Goal: Find contact information: Find contact information

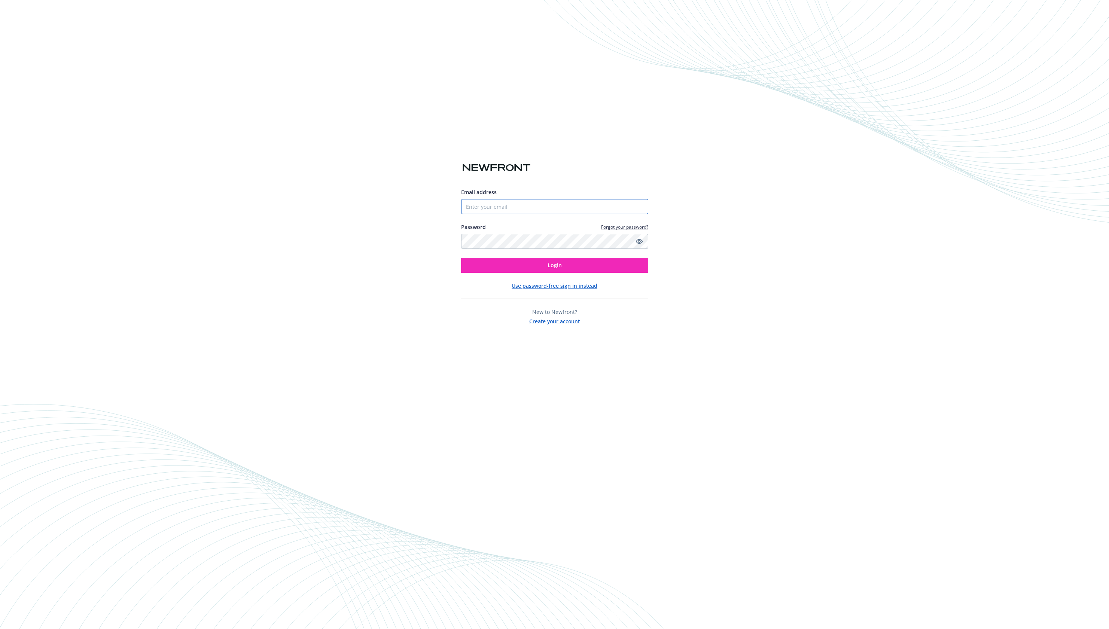
click at [526, 211] on input "Email address" at bounding box center [554, 206] width 187 height 15
type input "[PERSON_NAME][EMAIL_ADDRESS][DOMAIN_NAME]"
click at [490, 279] on div "Email address [PERSON_NAME][EMAIL_ADDRESS][DOMAIN_NAME] Password Forgot your pa…" at bounding box center [554, 256] width 187 height 137
click at [490, 272] on button "Login" at bounding box center [554, 265] width 187 height 15
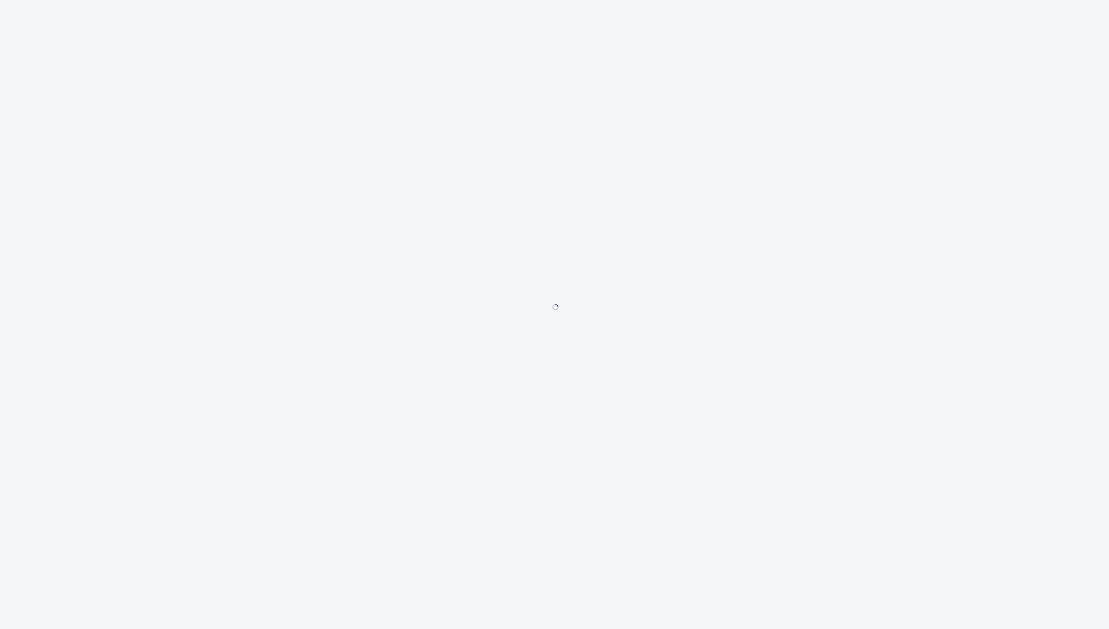
click at [152, 142] on div at bounding box center [554, 314] width 1109 height 629
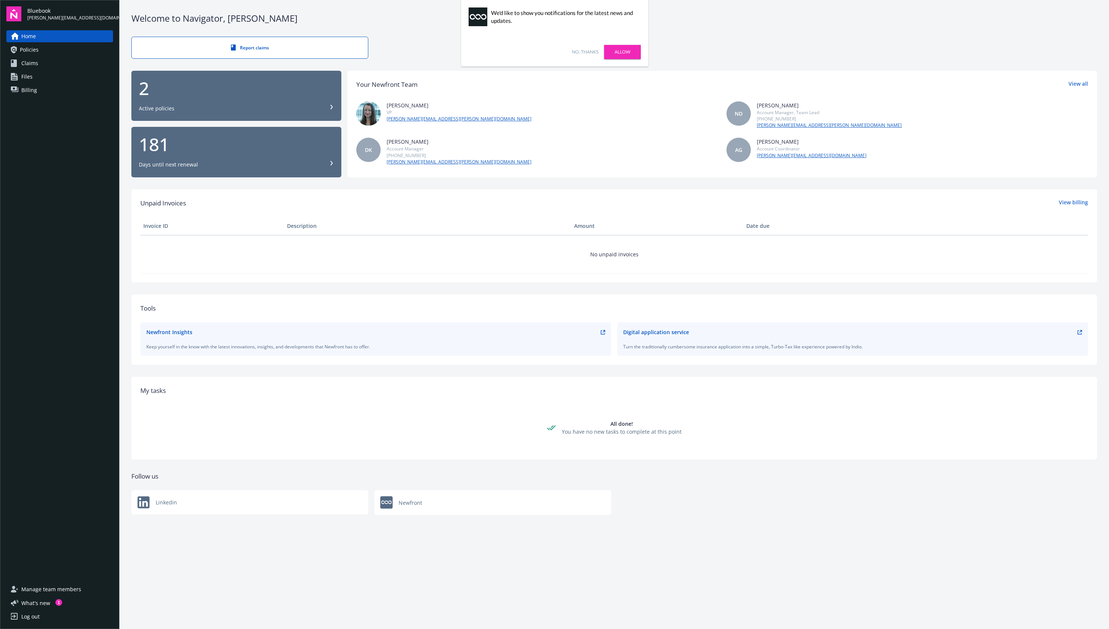
click at [620, 54] on link "Allow" at bounding box center [622, 52] width 37 height 14
copy link "ashley.dewilde@newfront.com"
drag, startPoint x: 455, startPoint y: 122, endPoint x: 388, endPoint y: 121, distance: 67.0
click at [388, 121] on div "Ashley deWilde VP ashley.dewilde@newfront.com" at bounding box center [537, 114] width 362 height 27
